Goal: Information Seeking & Learning: Learn about a topic

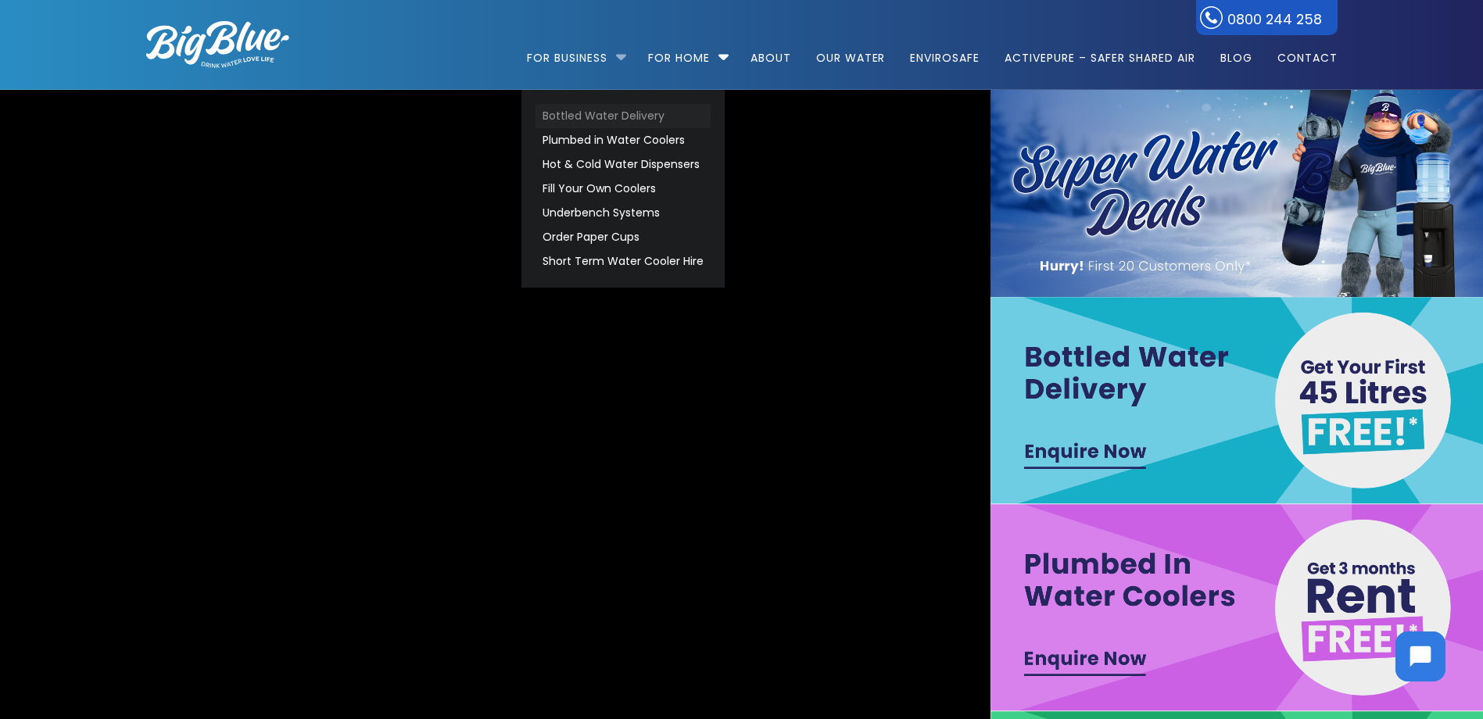
click at [593, 110] on link "Bottled Water Delivery" at bounding box center [622, 116] width 175 height 24
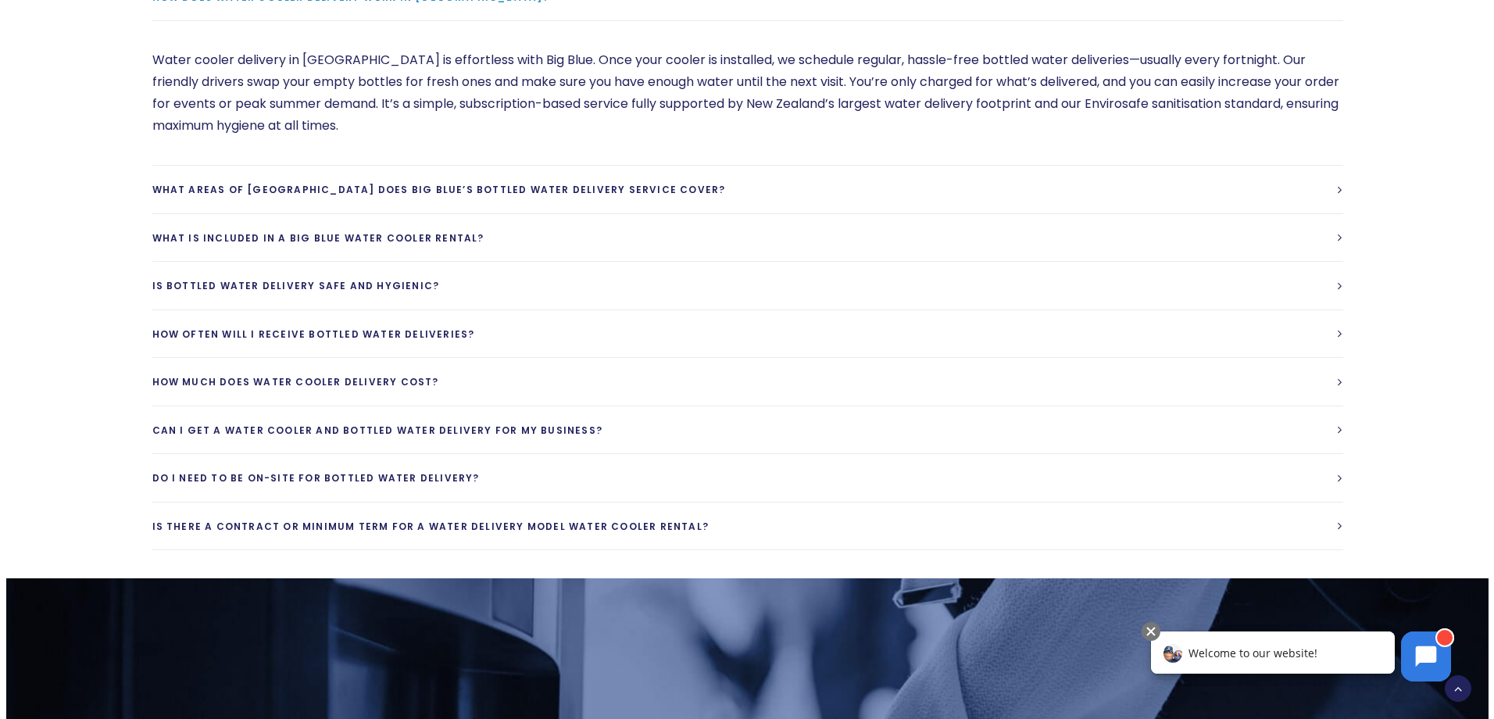
scroll to position [4221, 0]
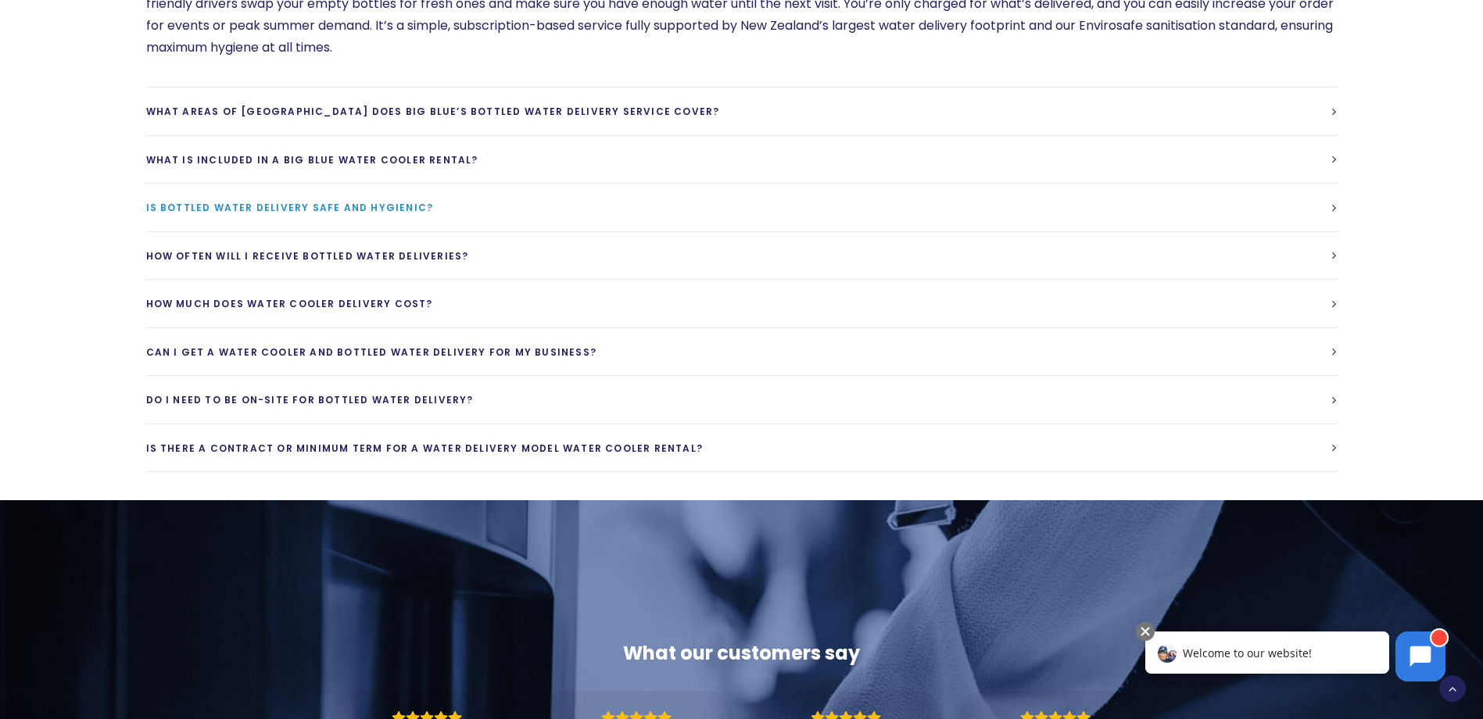
click at [1328, 208] on link "Is bottled water delivery safe and hygienic?" at bounding box center [741, 208] width 1191 height 48
